Goal: Task Accomplishment & Management: Use online tool/utility

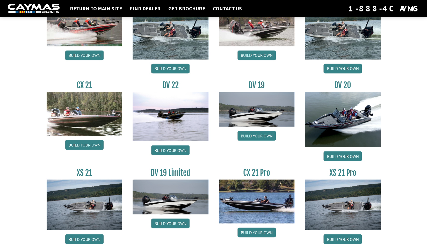
scroll to position [559, 0]
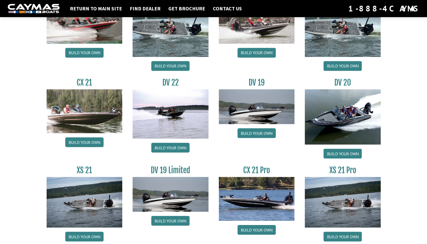
click at [174, 151] on link "Build your own" at bounding box center [170, 148] width 38 height 10
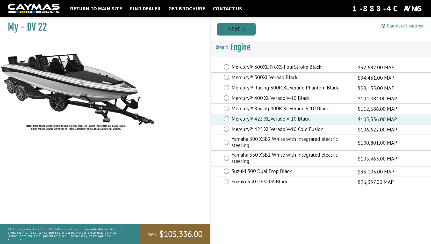
click at [237, 30] on link "Next" at bounding box center [236, 29] width 39 height 12
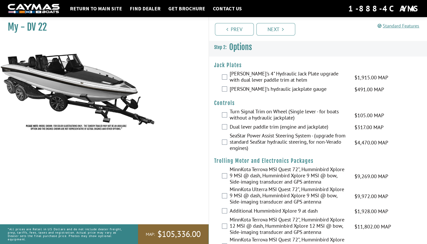
click at [261, 73] on label "[PERSON_NAME]'s 4" Hydraulic Jack Plate upgrade with dual lever paddle trim at …" at bounding box center [289, 77] width 119 height 14
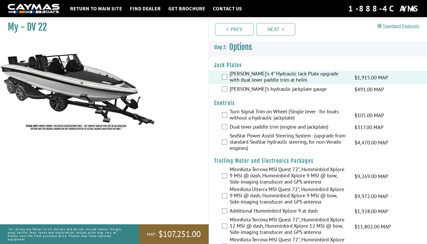
click at [282, 87] on label "[PERSON_NAME]'s hydraulic jackplate gauge" at bounding box center [289, 90] width 119 height 8
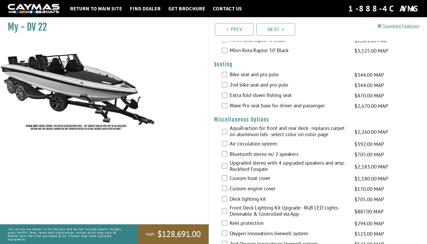
scroll to position [502, 0]
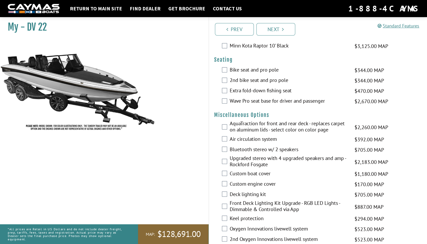
click at [261, 98] on label "Wave Pro seat base for driver and passenger" at bounding box center [289, 102] width 119 height 8
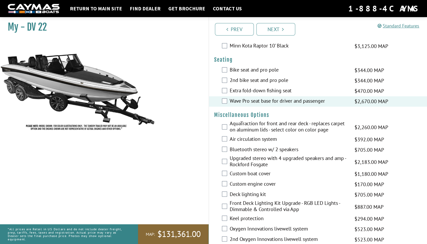
click at [275, 70] on label "Bike seat and pro pole" at bounding box center [289, 71] width 119 height 8
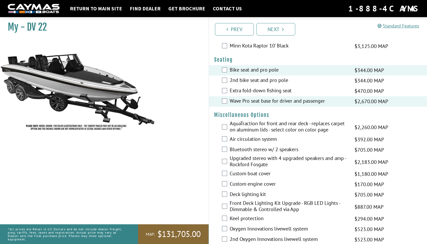
click at [277, 90] on label "Extra fold-down fishing seat" at bounding box center [289, 91] width 119 height 8
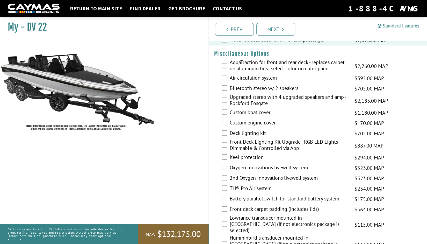
scroll to position [565, 0]
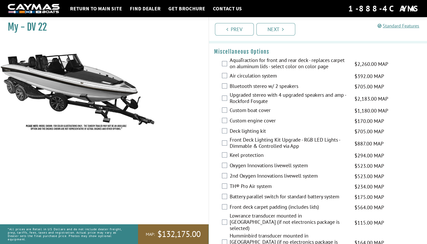
click at [256, 63] on label "AquaTraction for front and rear deck - replaces carpet on aluminum lids - selec…" at bounding box center [289, 64] width 119 height 14
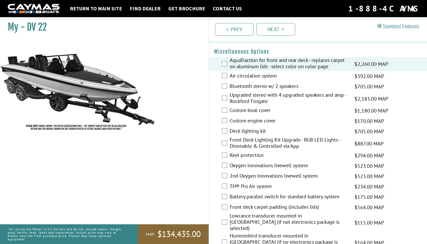
click at [258, 77] on label "Air circulation system" at bounding box center [289, 76] width 119 height 8
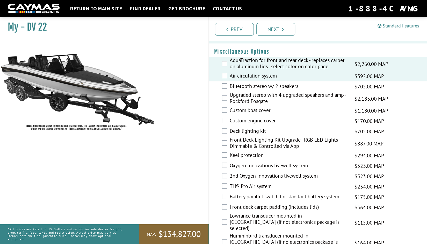
click at [257, 83] on label "Bluetooth stereo w/ 2 speakers" at bounding box center [289, 87] width 119 height 8
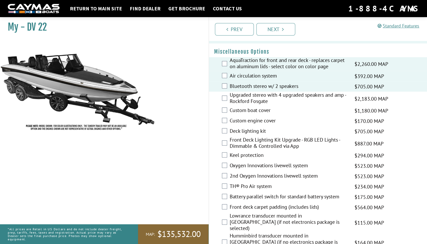
click at [254, 84] on label "Bluetooth stereo w/ 2 speakers" at bounding box center [289, 87] width 119 height 8
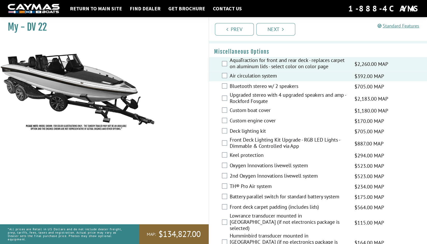
click at [254, 91] on label "Upgraded stereo with 4 upgraded speakers and amp - Rockford Fosgate" at bounding box center [289, 98] width 119 height 14
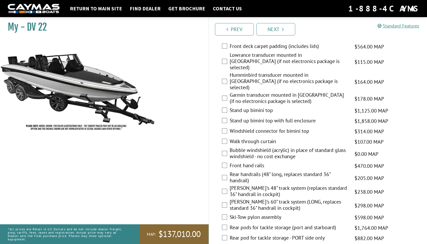
scroll to position [732, 0]
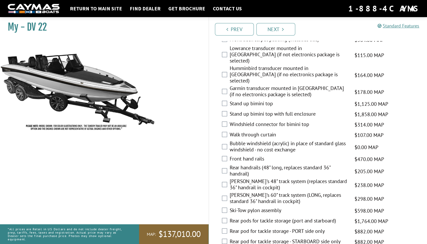
click at [251, 100] on label "Stand up bimini top" at bounding box center [289, 104] width 119 height 8
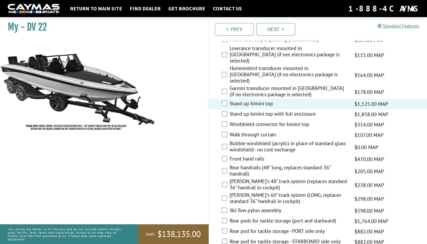
click at [251, 100] on label "Stand up bimini top" at bounding box center [289, 104] width 119 height 8
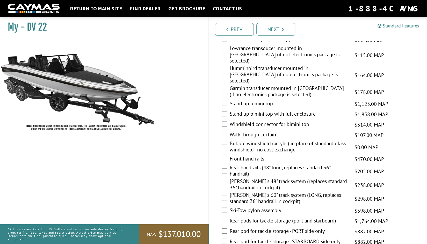
click at [248, 111] on label "Stand up bimini top with full enclosure" at bounding box center [289, 115] width 119 height 8
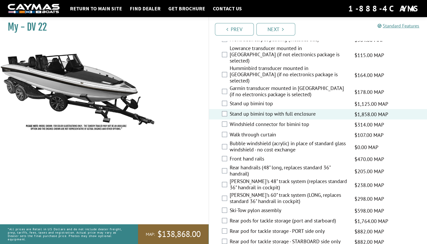
click at [302, 121] on label "Windshield connector for bimini top" at bounding box center [289, 125] width 119 height 8
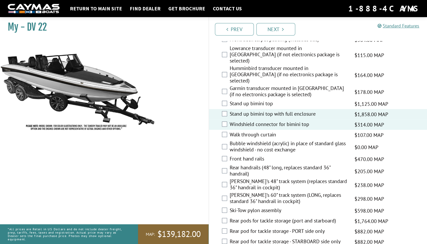
click at [302, 121] on label "Windshield connector for bimini top" at bounding box center [289, 125] width 119 height 8
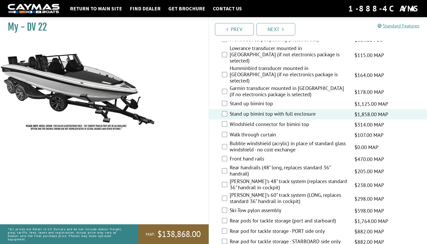
click at [268, 207] on label "Ski-Tow pylon assembly" at bounding box center [289, 211] width 119 height 8
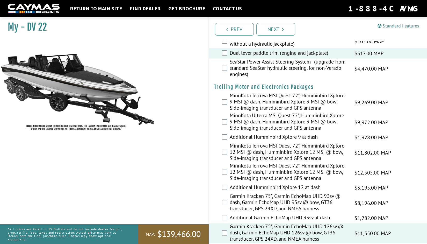
scroll to position [0, 0]
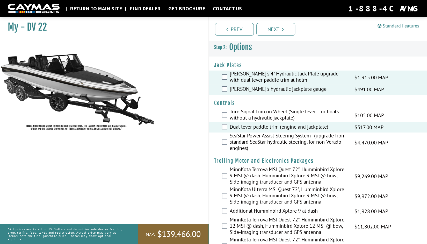
click at [86, 9] on link "Return to main site" at bounding box center [95, 8] width 57 height 7
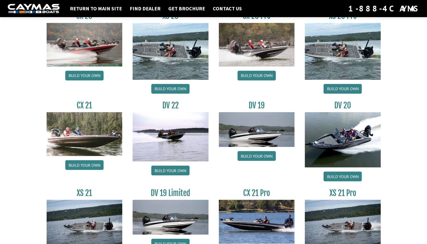
scroll to position [579, 0]
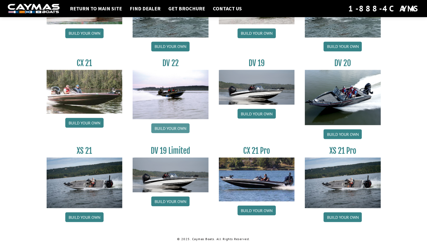
click at [181, 126] on link "Build your own" at bounding box center [170, 128] width 38 height 10
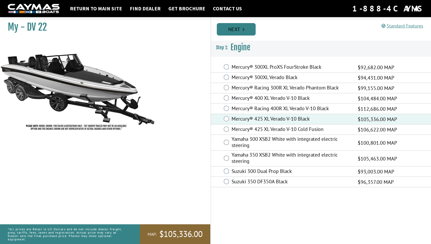
click at [232, 30] on link "Next" at bounding box center [236, 29] width 39 height 12
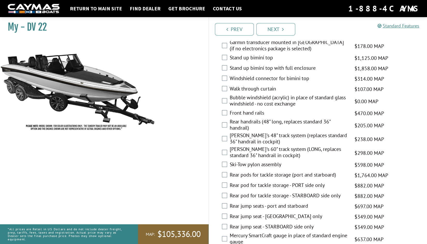
scroll to position [648, 0]
